Goal: Check status: Check status

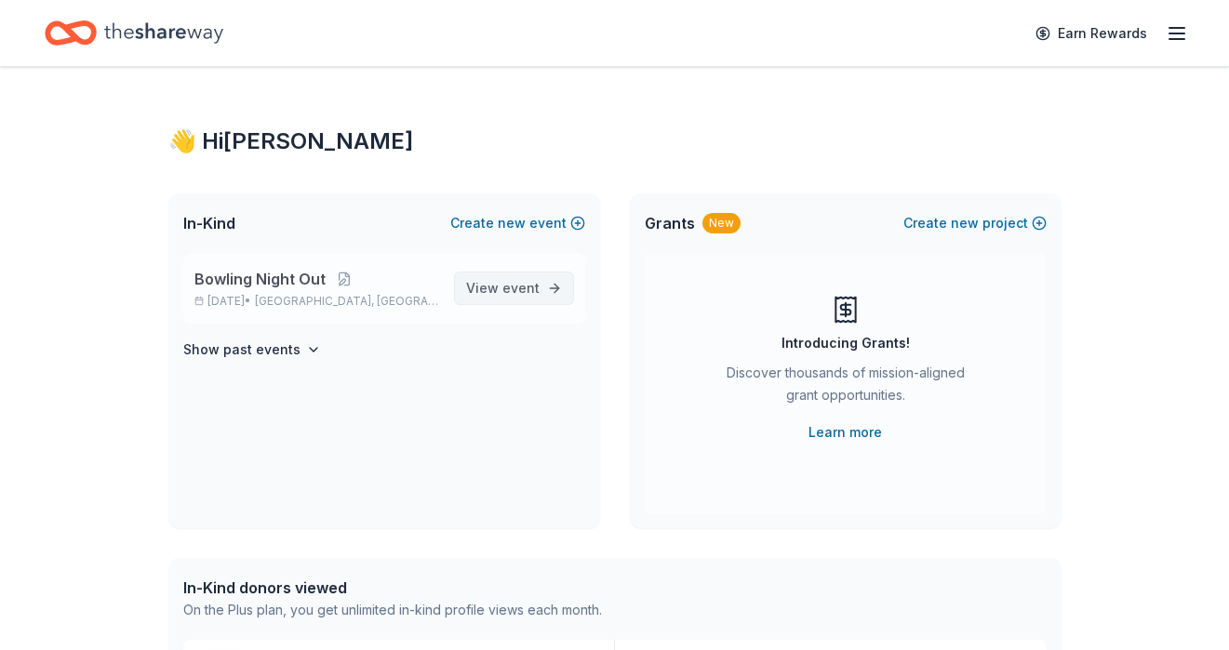
click at [492, 283] on span "View event" at bounding box center [502, 288] width 73 height 22
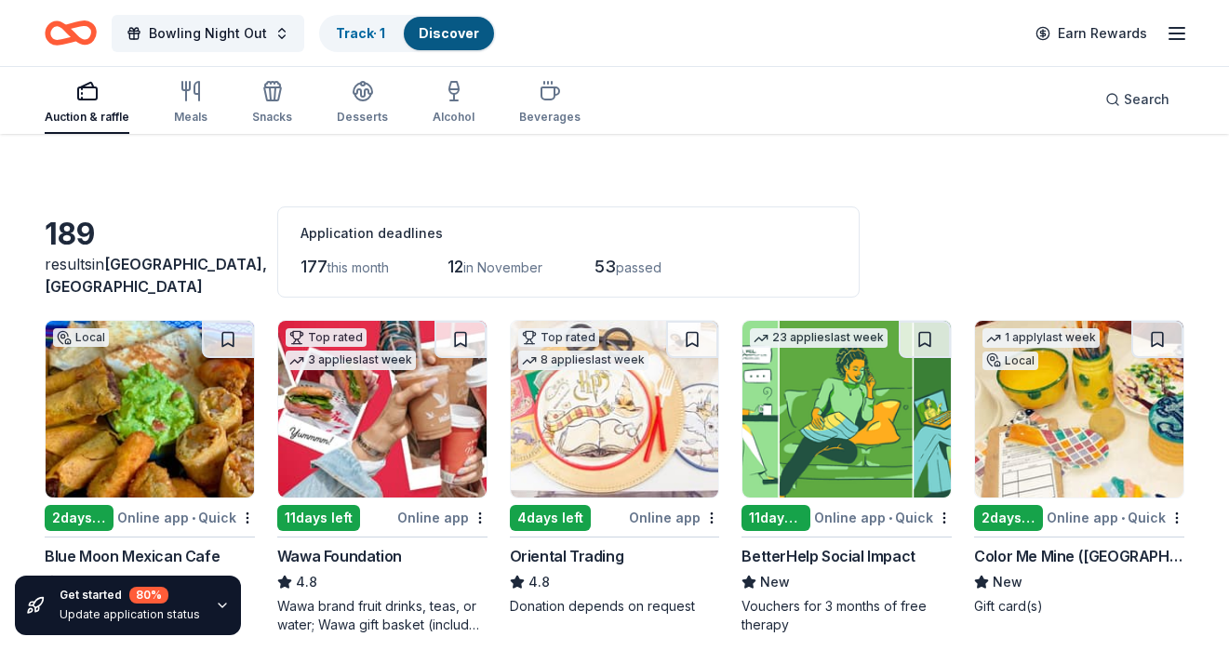
scroll to position [41, 0]
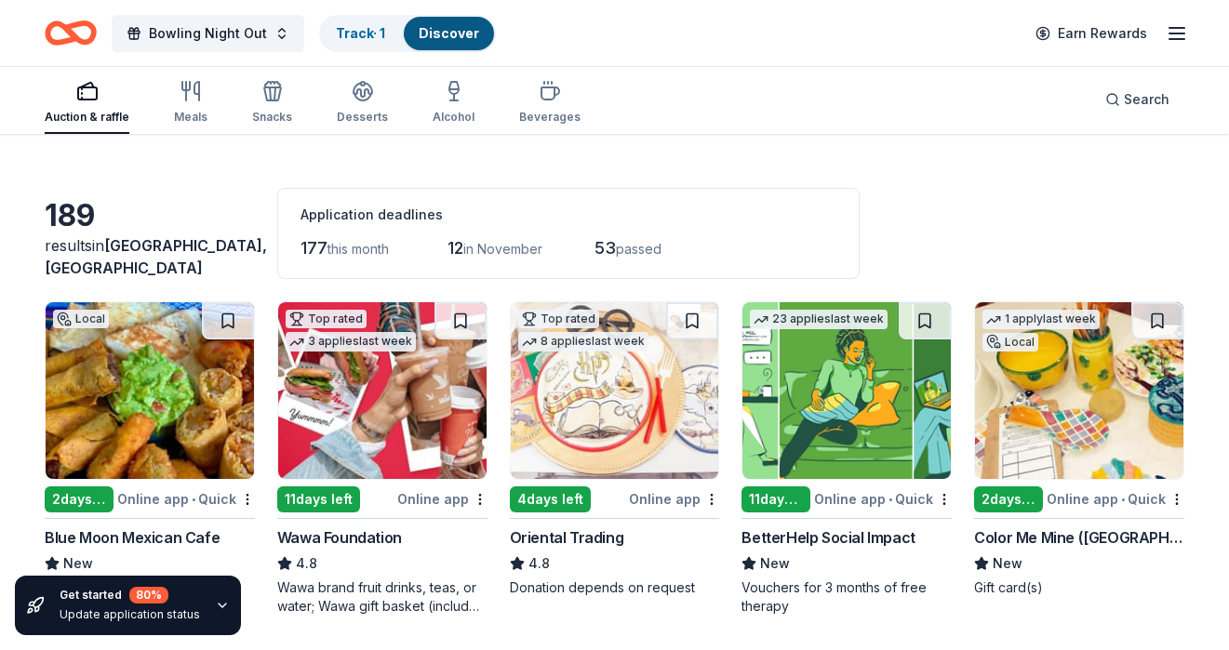
click at [215, 607] on icon "button" at bounding box center [222, 605] width 15 height 15
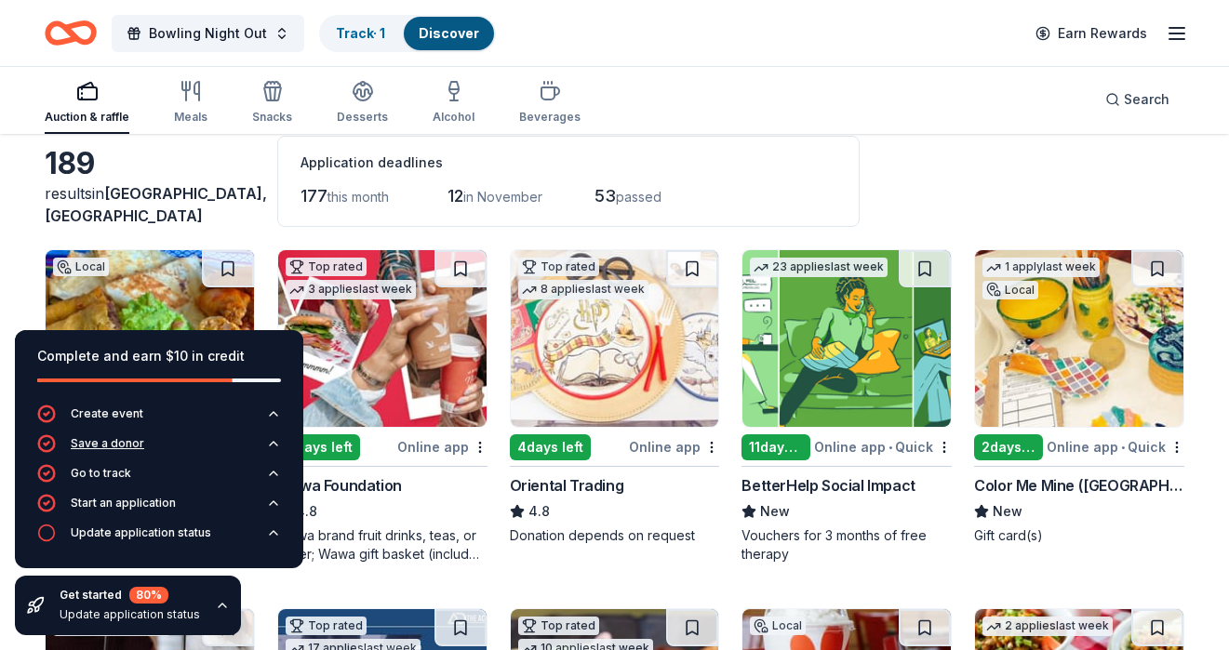
scroll to position [98, 0]
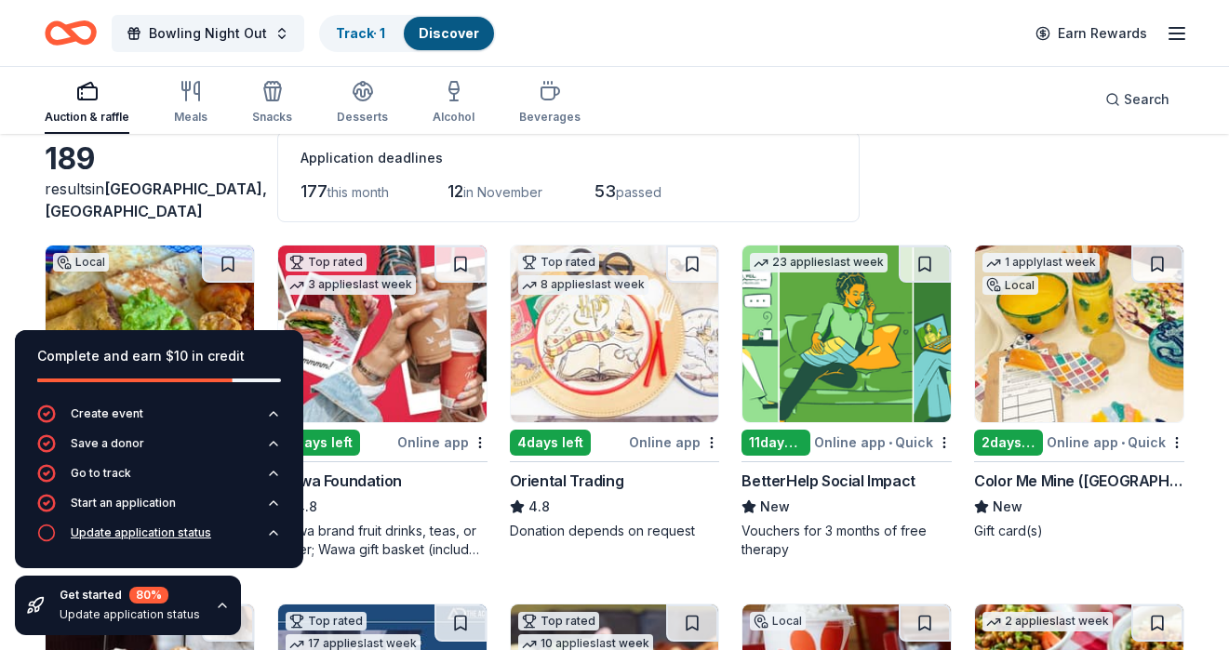
click at [128, 535] on div "Update application status" at bounding box center [141, 533] width 140 height 15
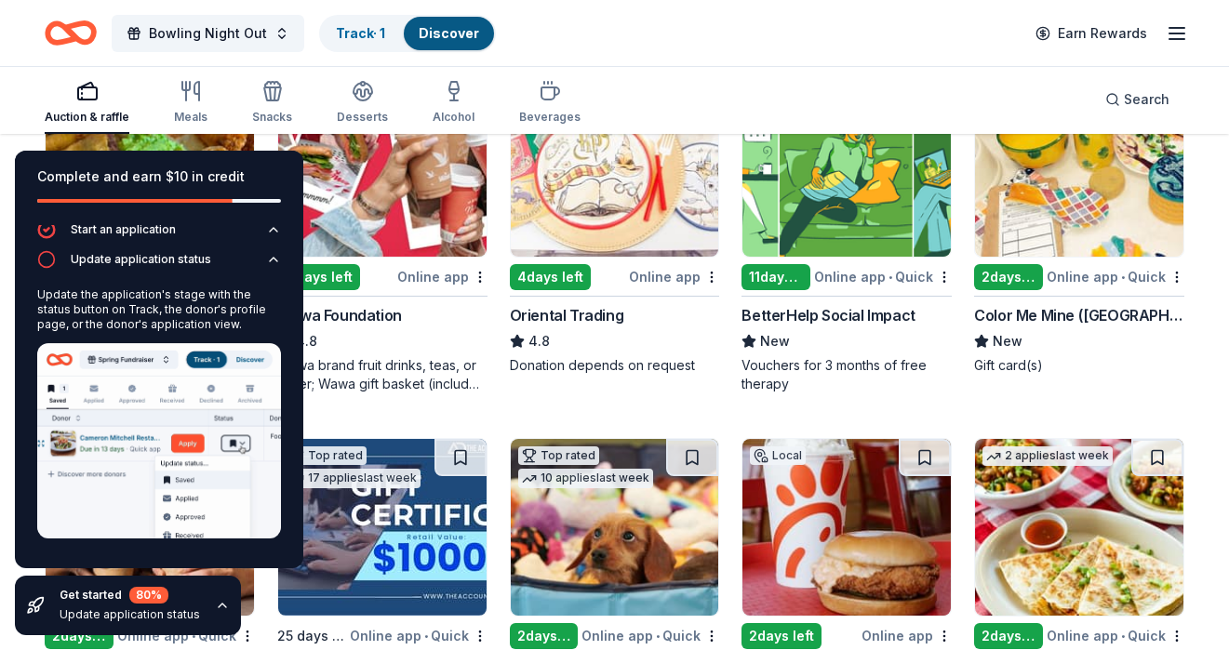
scroll to position [292, 0]
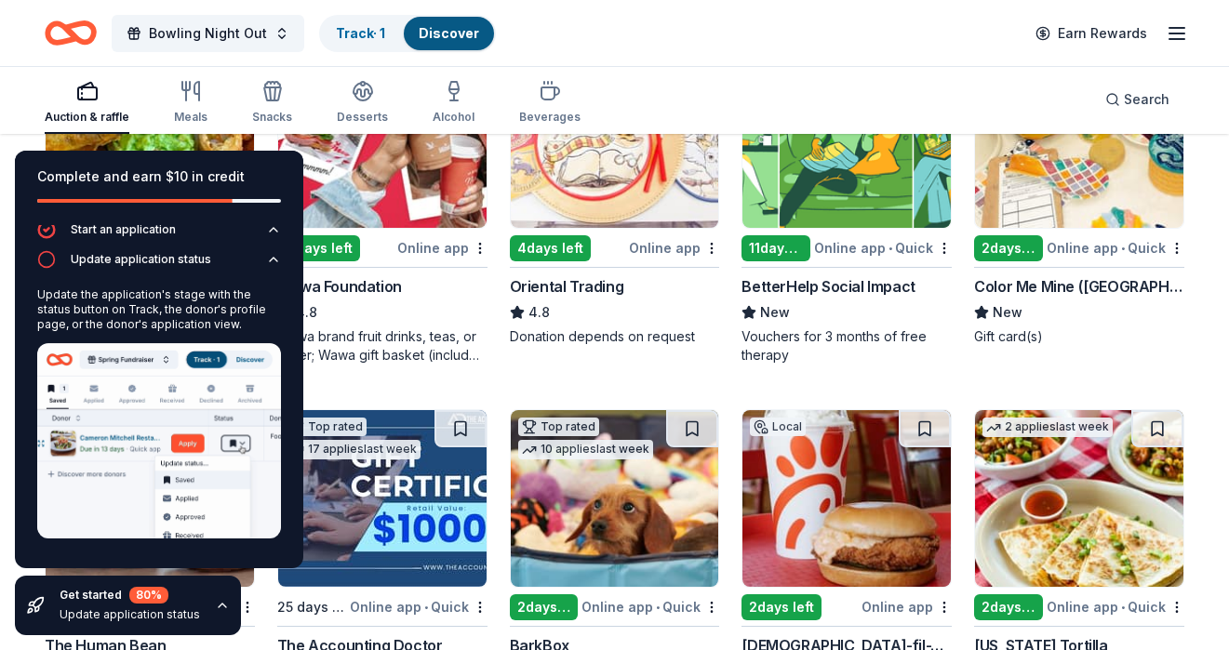
click at [580, 355] on div "Top rated 8 applies last week 4 days left Online app Oriental Trading 4.8 Donat…" at bounding box center [615, 207] width 210 height 314
click at [195, 594] on div "Get started 80 % Update application status" at bounding box center [128, 606] width 226 height 60
click at [46, 606] on div "Get started 80 % Update application status" at bounding box center [128, 606] width 226 height 60
click at [273, 267] on button "Update application status" at bounding box center [159, 265] width 244 height 30
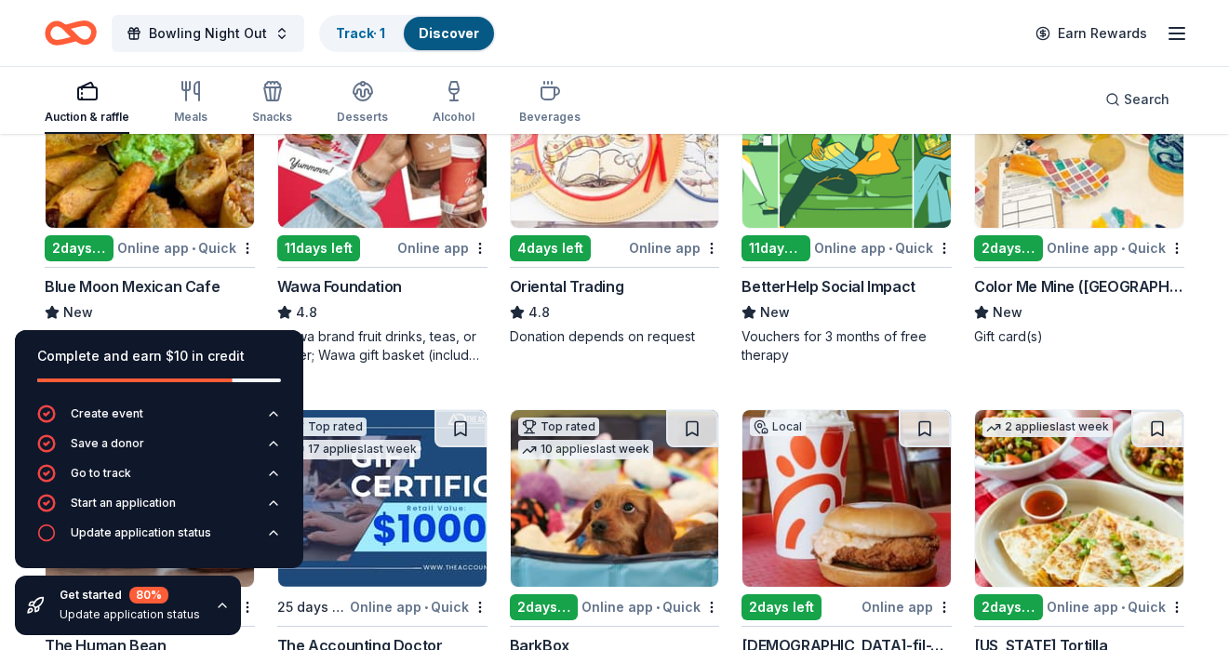
click at [358, 363] on div "Wawa brand fruit drinks, teas, or water; Wawa gift basket (includes Wawa produc…" at bounding box center [382, 345] width 210 height 37
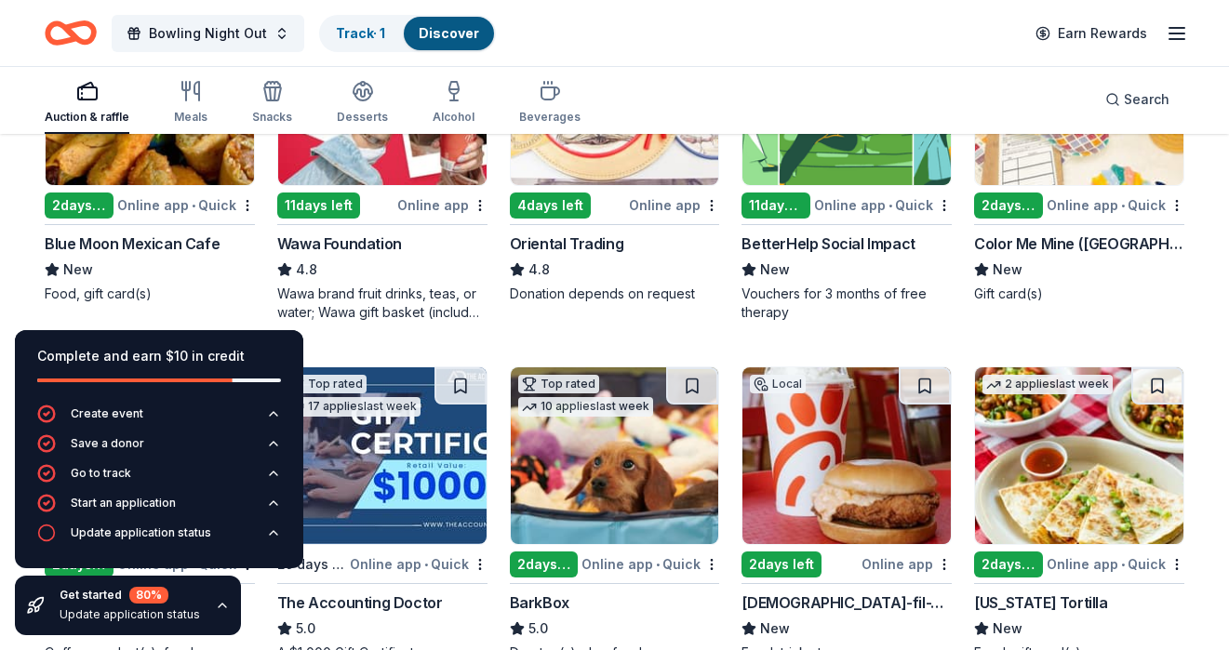
scroll to position [336, 0]
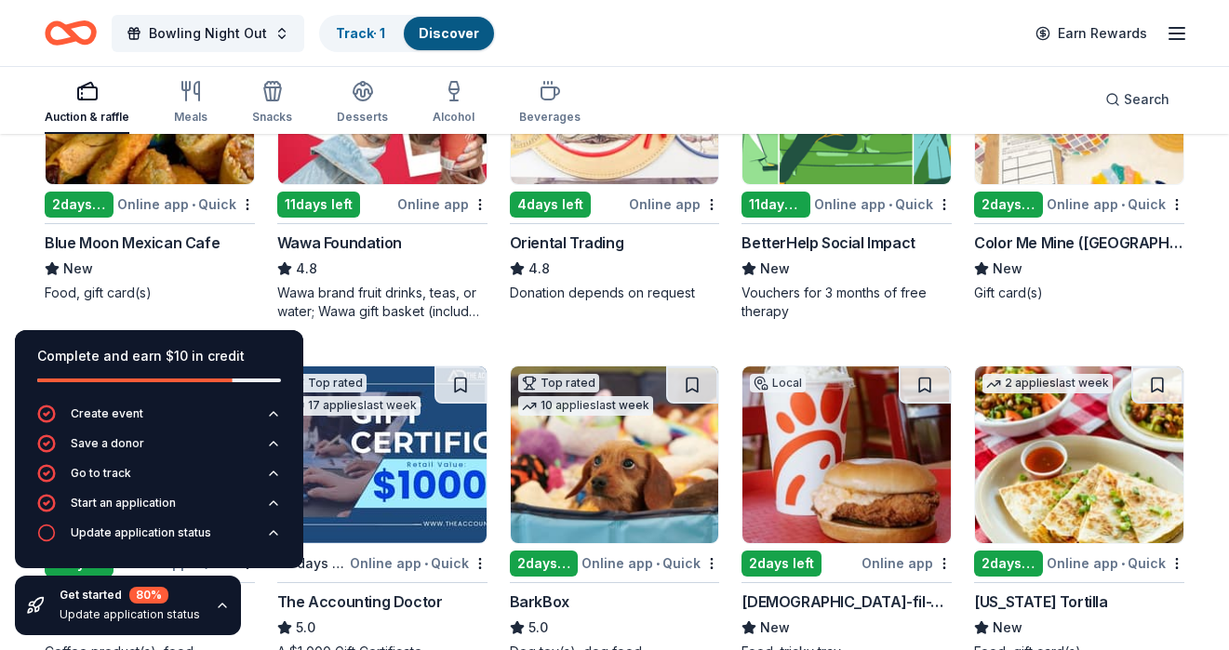
click at [45, 616] on div "Get started 80 % Update application status" at bounding box center [128, 606] width 226 height 60
click at [216, 603] on icon "button" at bounding box center [222, 605] width 15 height 15
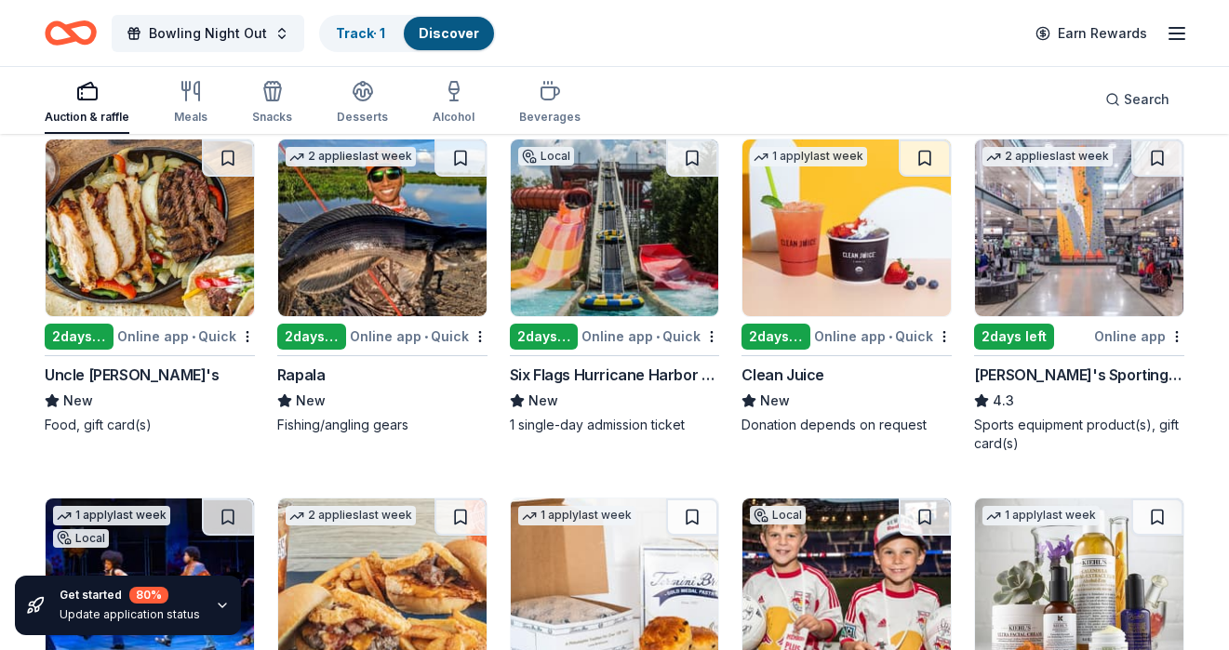
scroll to position [6272, 0]
